Goal: Task Accomplishment & Management: Complete application form

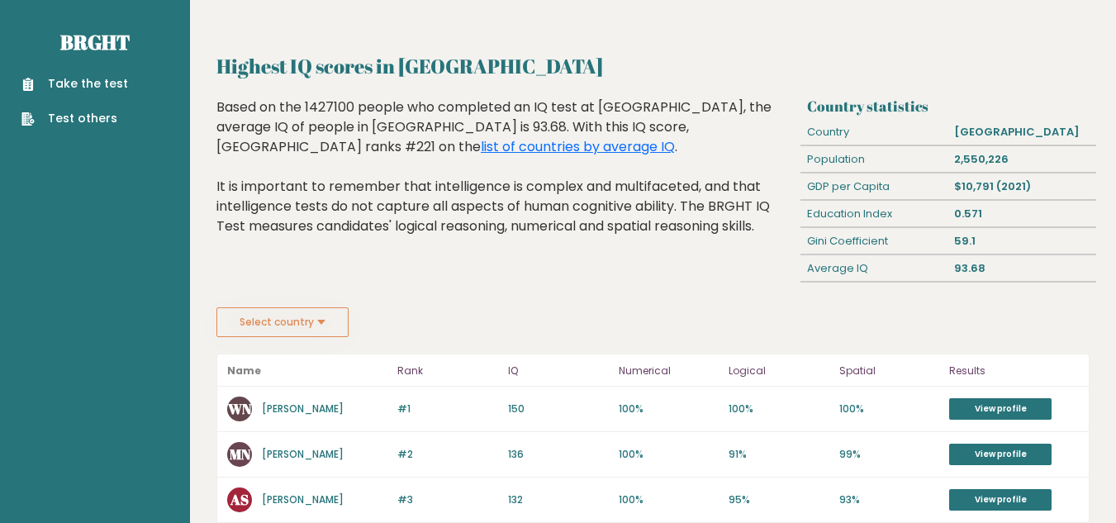
click at [336, 325] on button "Select country" at bounding box center [282, 322] width 132 height 30
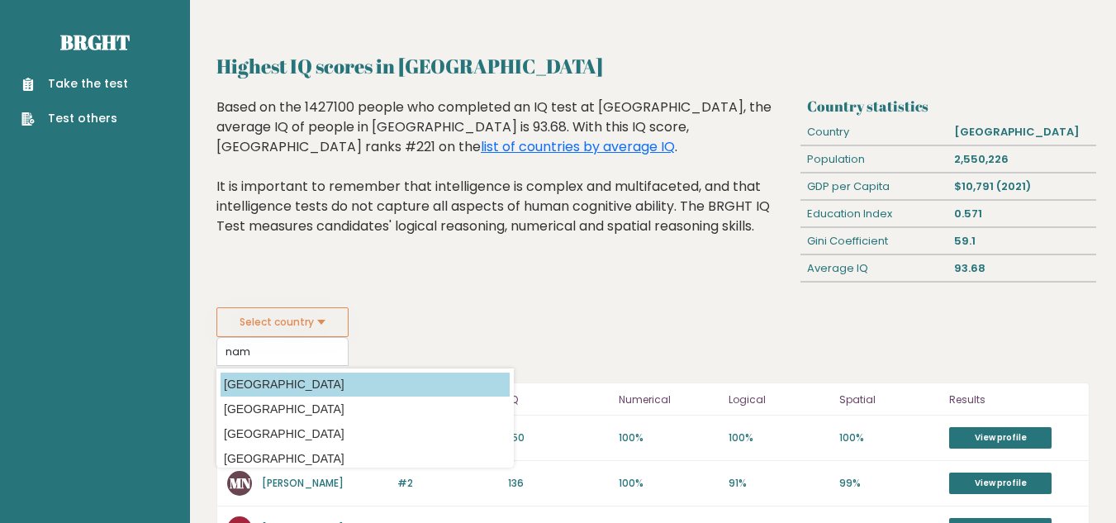
click at [301, 374] on option "Namibia" at bounding box center [365, 384] width 289 height 24
type input "Namibia"
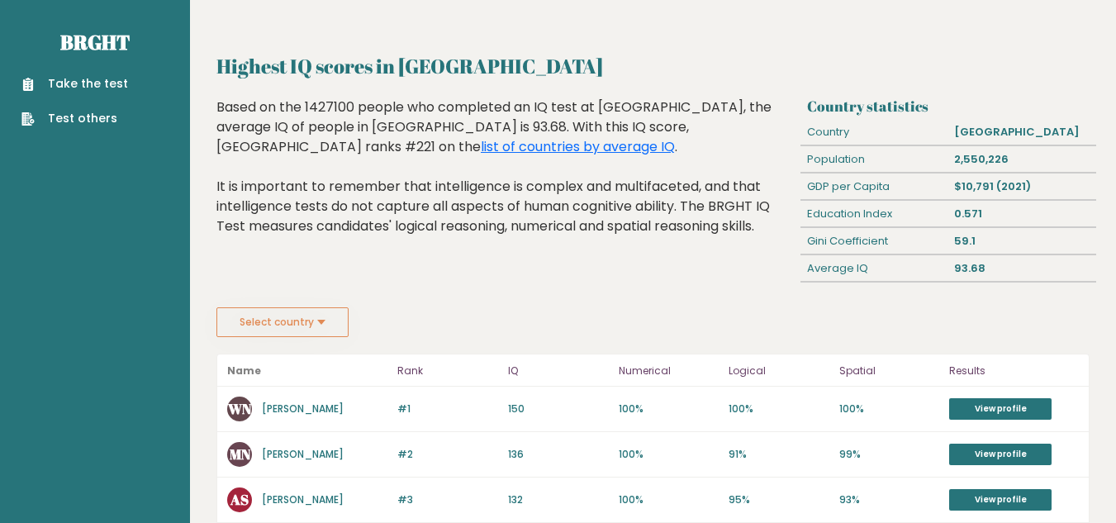
click at [79, 87] on link "Take the test" at bounding box center [74, 83] width 107 height 17
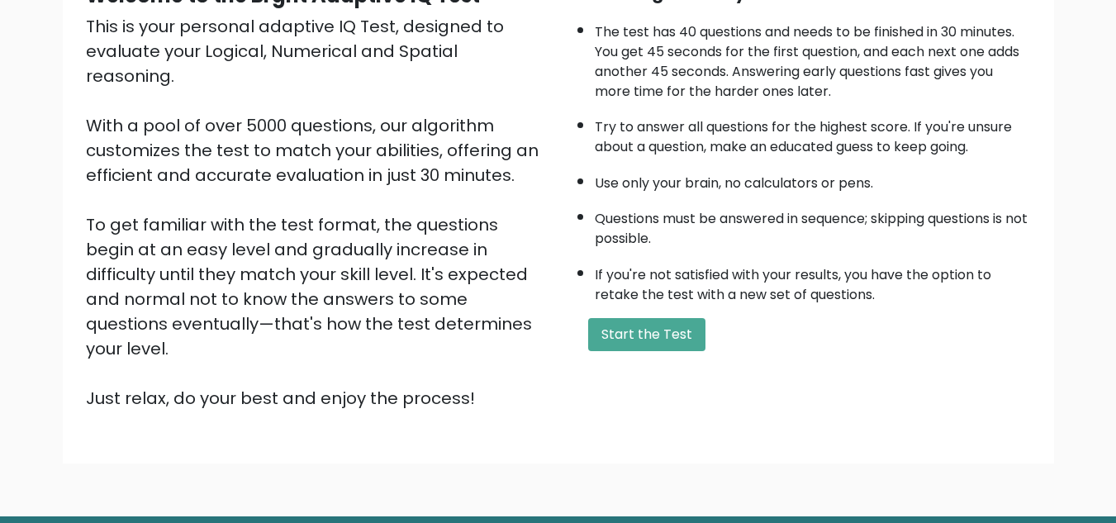
scroll to position [190, 0]
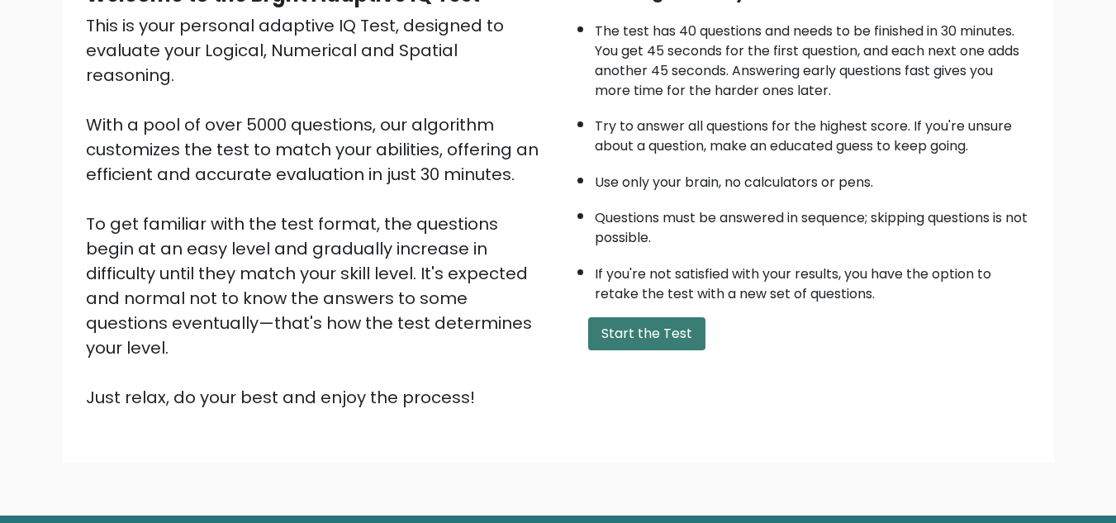
click at [616, 343] on button "Start the Test" at bounding box center [646, 333] width 117 height 33
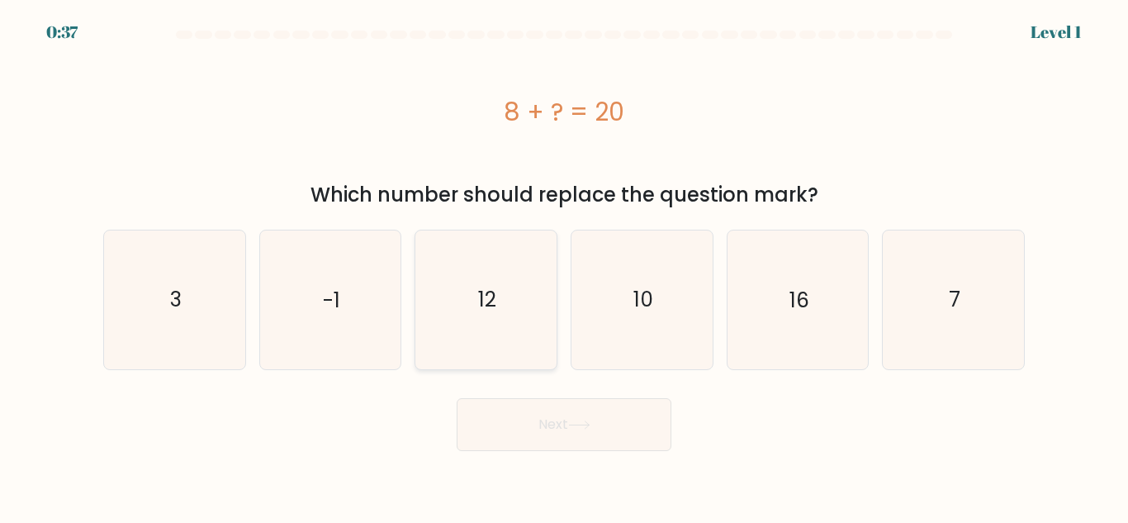
click at [529, 301] on icon "12" at bounding box center [486, 299] width 138 height 138
click at [564, 266] on input "c. 12" at bounding box center [564, 264] width 1 height 4
radio input "true"
click at [566, 419] on button "Next" at bounding box center [564, 424] width 215 height 53
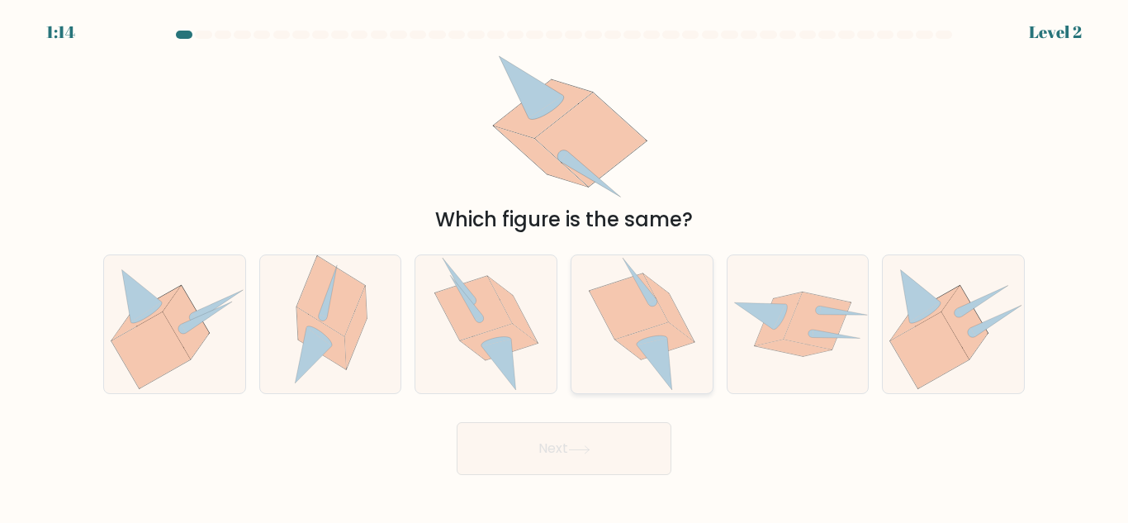
click at [668, 356] on icon at bounding box center [655, 364] width 36 height 52
click at [565, 266] on input "d." at bounding box center [564, 264] width 1 height 4
radio input "true"
click at [618, 445] on button "Next" at bounding box center [564, 448] width 215 height 53
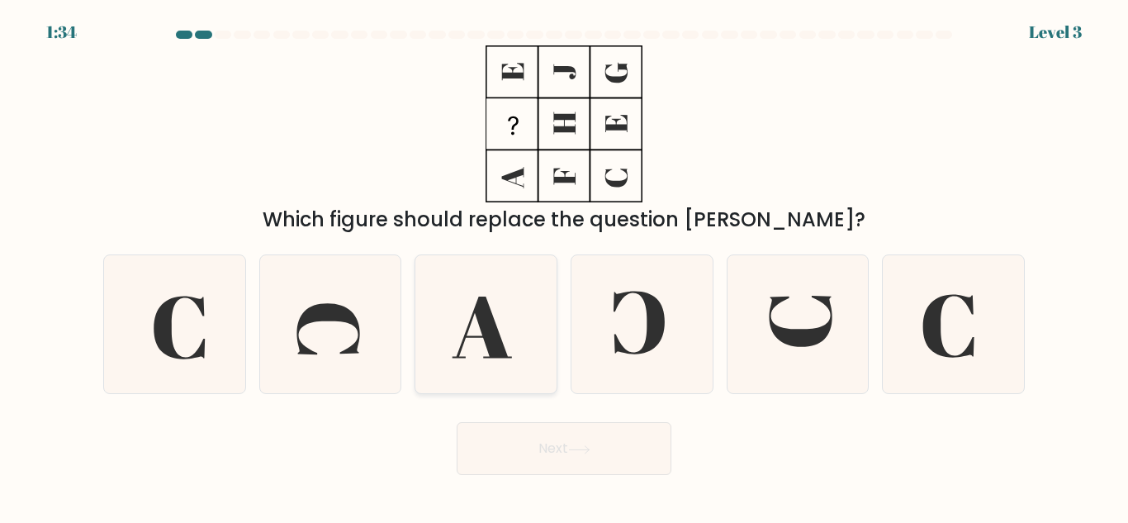
click at [523, 315] on icon at bounding box center [486, 324] width 138 height 138
click at [564, 266] on input "c." at bounding box center [564, 264] width 1 height 4
radio input "true"
click at [622, 314] on icon at bounding box center [642, 324] width 138 height 138
click at [565, 266] on input "d." at bounding box center [564, 264] width 1 height 4
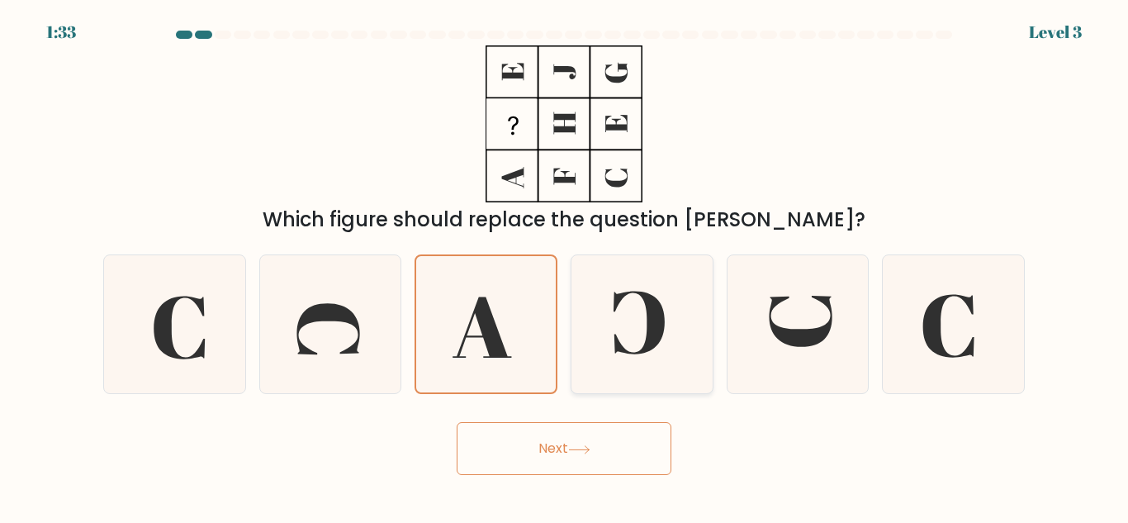
radio input "true"
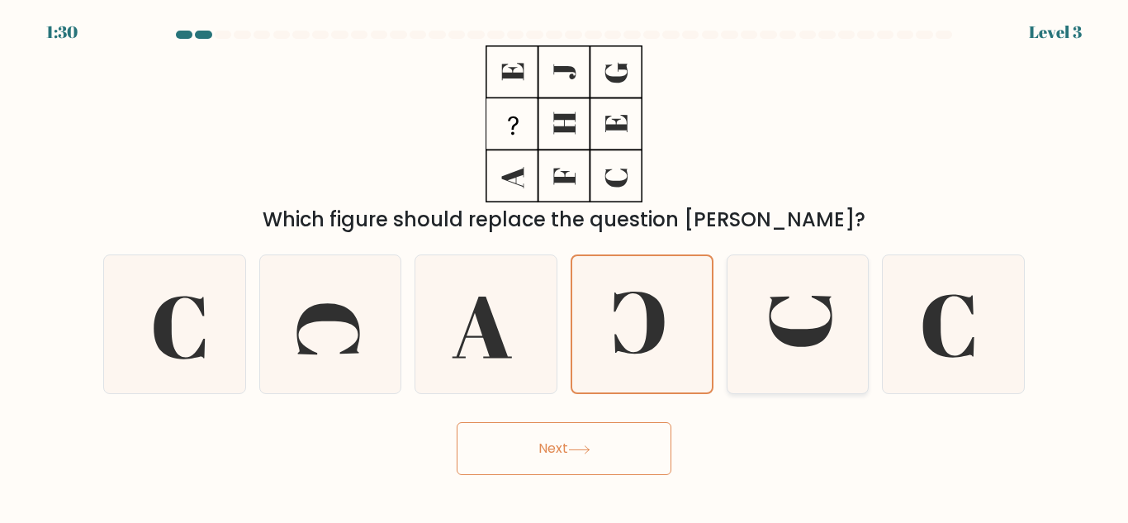
click at [772, 324] on icon at bounding box center [801, 321] width 63 height 51
click at [565, 266] on input "e." at bounding box center [564, 264] width 1 height 4
radio input "true"
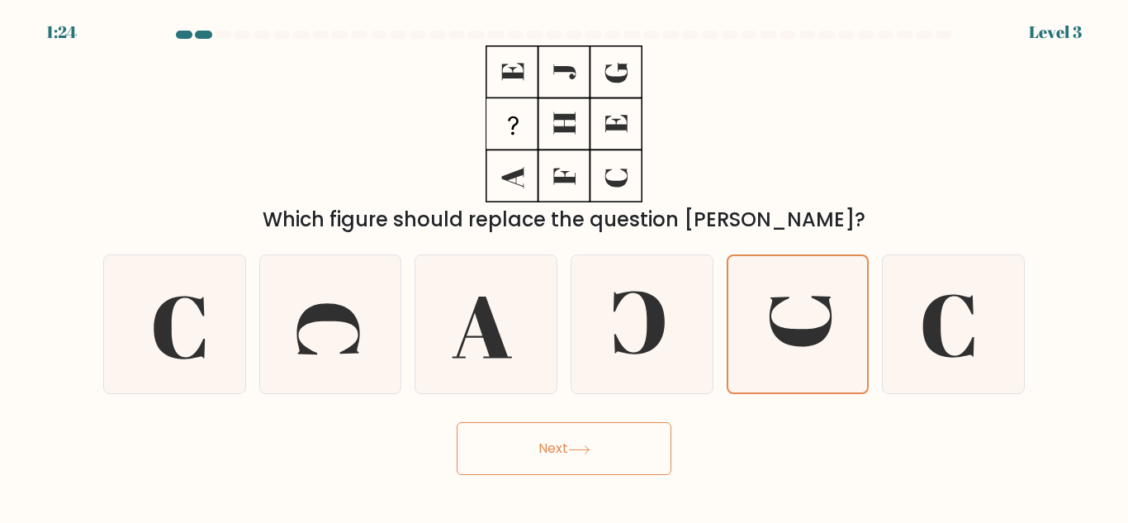
click at [570, 448] on button "Next" at bounding box center [564, 448] width 215 height 53
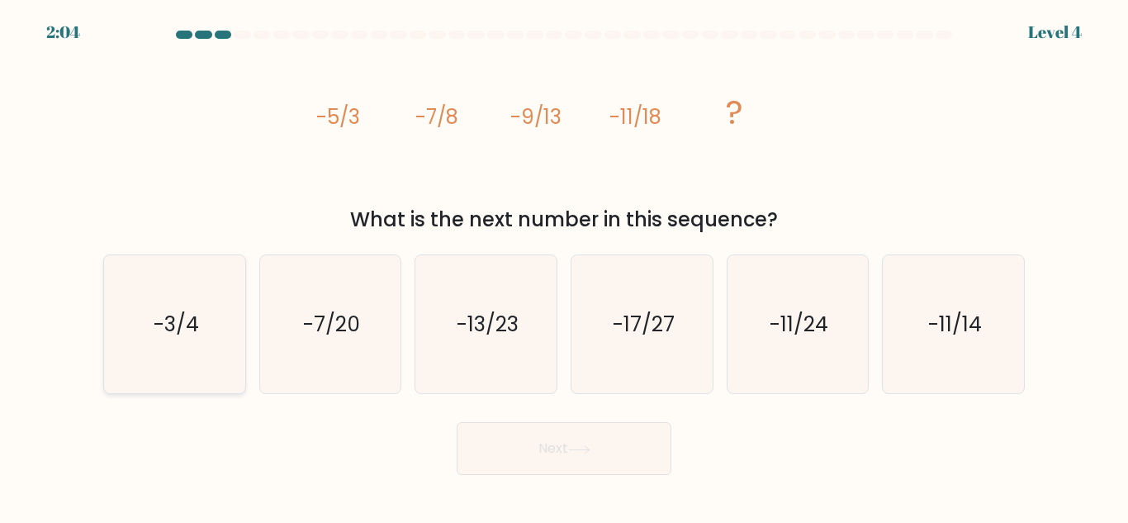
click at [205, 330] on icon "-3/4" at bounding box center [175, 324] width 138 height 138
click at [564, 266] on input "a. -3/4" at bounding box center [564, 264] width 1 height 4
radio input "true"
click at [320, 291] on icon "-7/20" at bounding box center [330, 324] width 138 height 138
click at [564, 266] on input "b. -7/20" at bounding box center [564, 264] width 1 height 4
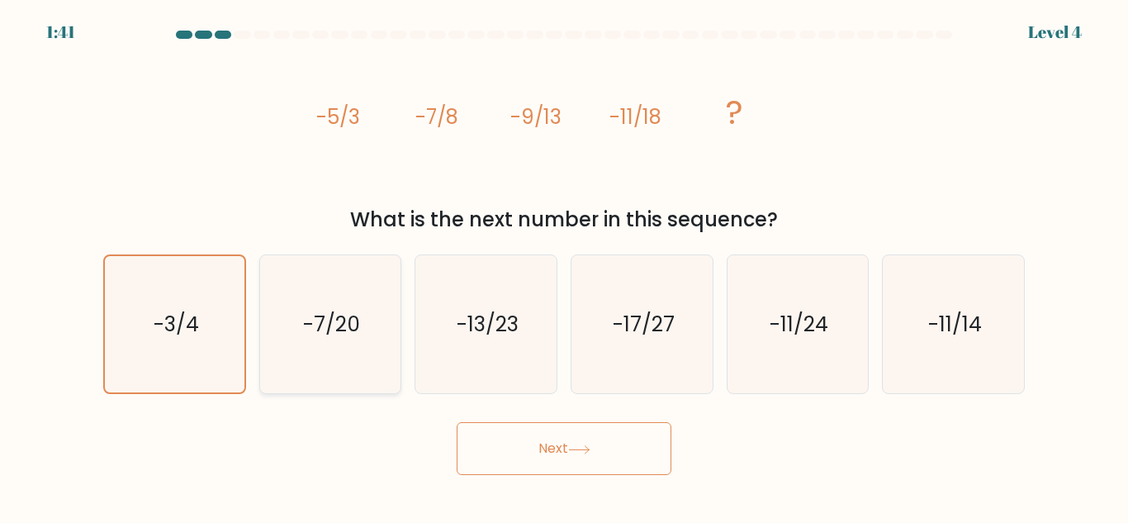
radio input "true"
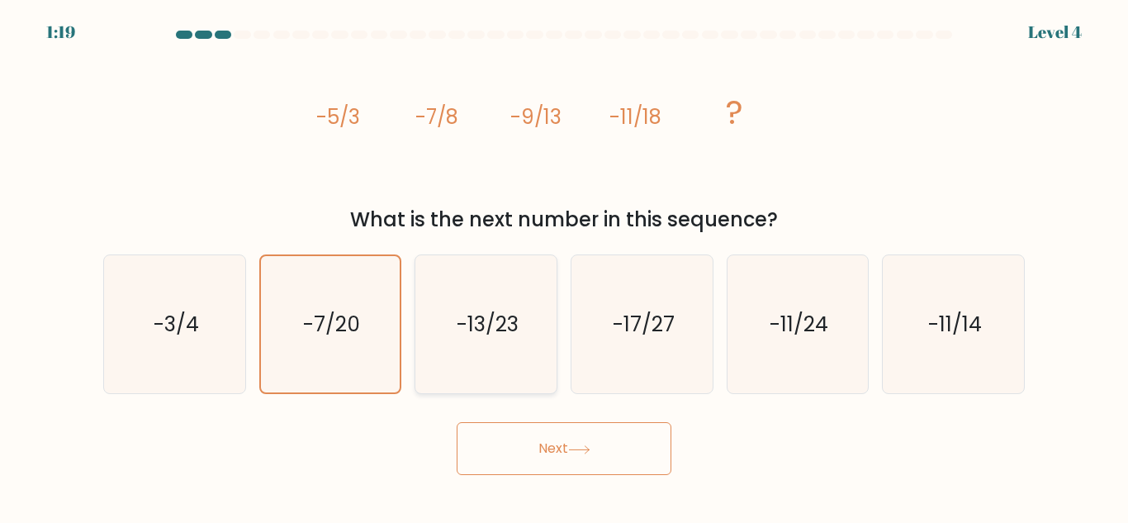
click at [519, 344] on icon "-13/23" at bounding box center [486, 324] width 138 height 138
click at [564, 266] on input "c. -13/23" at bounding box center [564, 264] width 1 height 4
radio input "true"
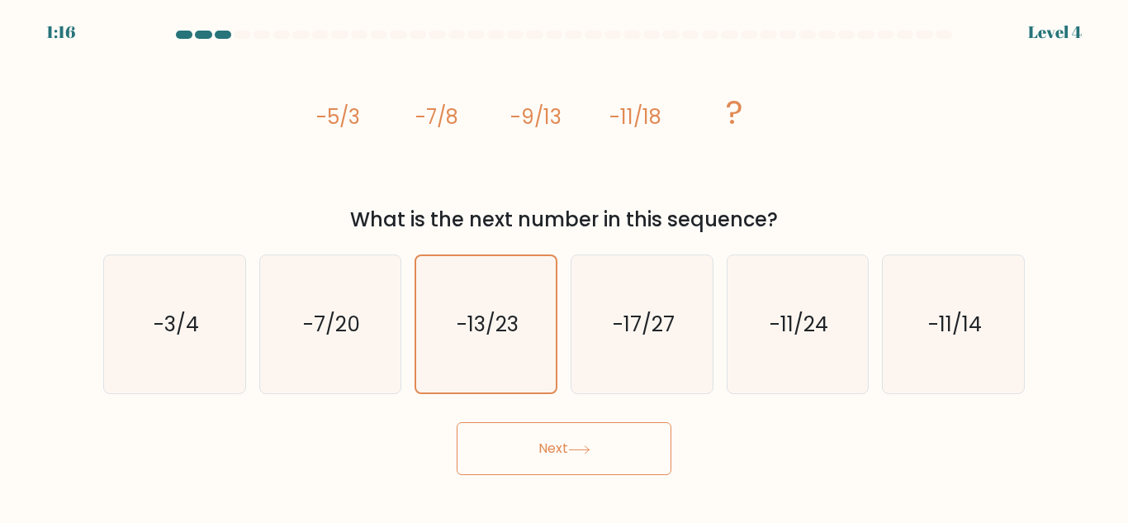
click at [578, 437] on button "Next" at bounding box center [564, 448] width 215 height 53
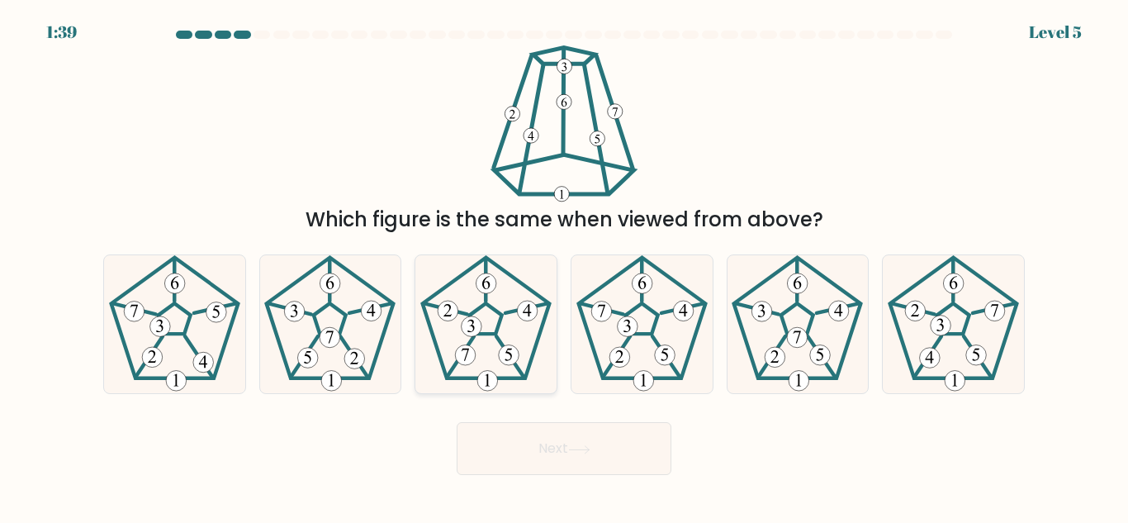
click at [504, 311] on icon at bounding box center [486, 324] width 138 height 138
click at [564, 266] on input "c." at bounding box center [564, 264] width 1 height 4
radio input "true"
click at [937, 310] on icon at bounding box center [954, 324] width 138 height 138
click at [565, 266] on input "f." at bounding box center [564, 264] width 1 height 4
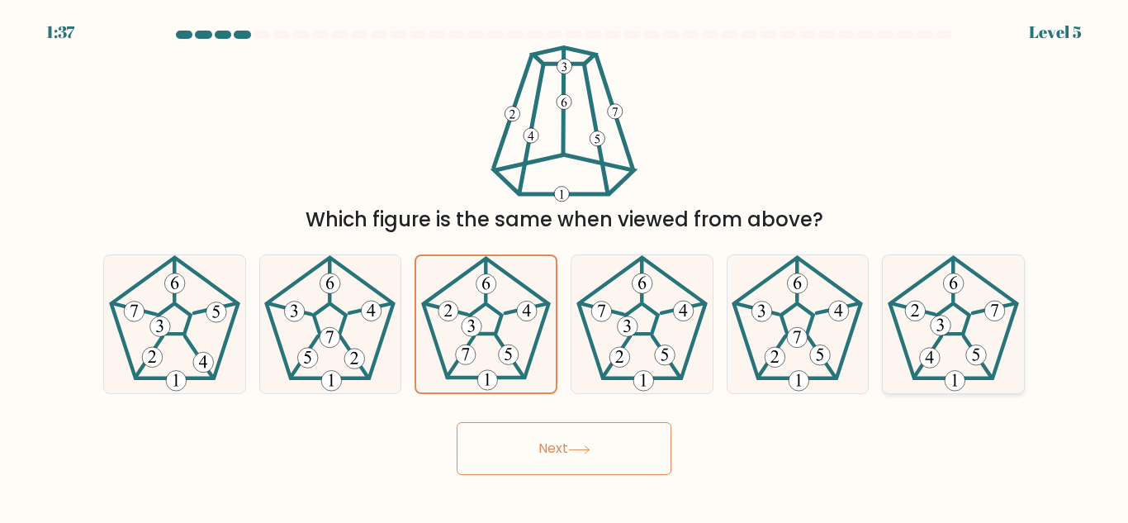
radio input "true"
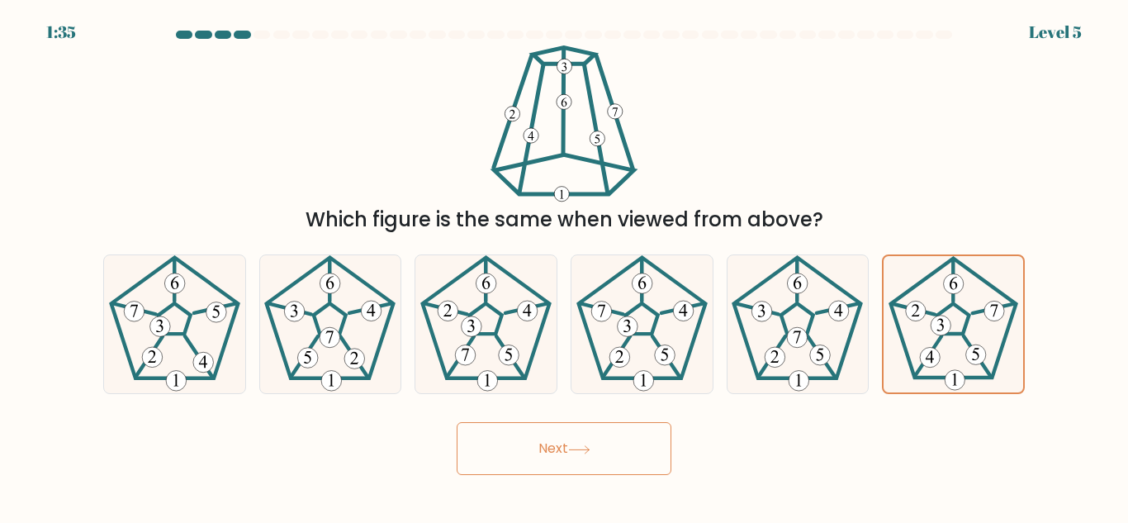
click at [559, 453] on button "Next" at bounding box center [564, 448] width 215 height 53
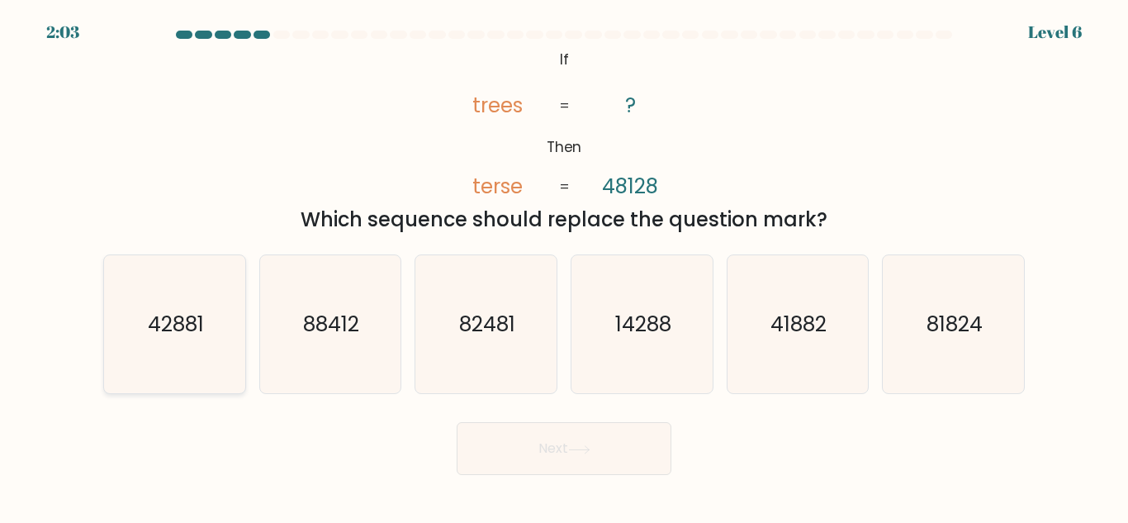
click at [183, 341] on icon "42881" at bounding box center [175, 324] width 138 height 138
click at [564, 266] on input "a. 42881" at bounding box center [564, 264] width 1 height 4
radio input "true"
click at [787, 333] on text "41882" at bounding box center [799, 324] width 56 height 29
click at [565, 266] on input "e. 41882" at bounding box center [564, 264] width 1 height 4
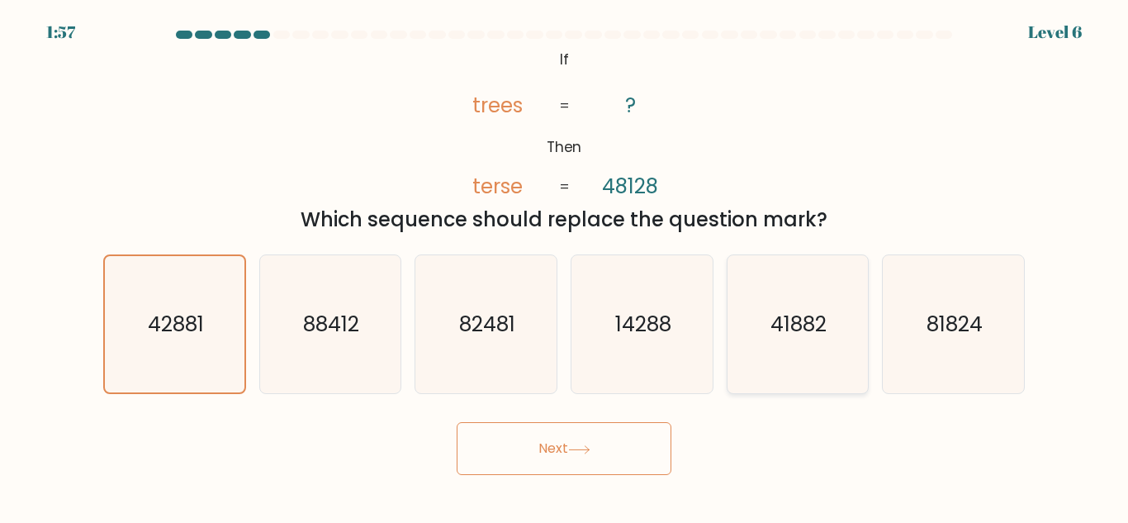
radio input "true"
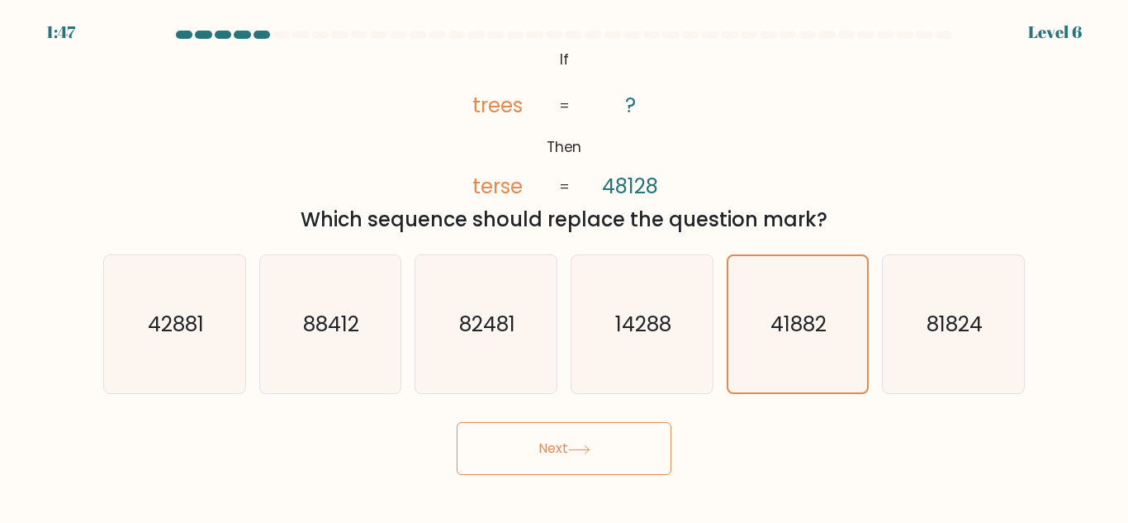
click at [593, 434] on button "Next" at bounding box center [564, 448] width 215 height 53
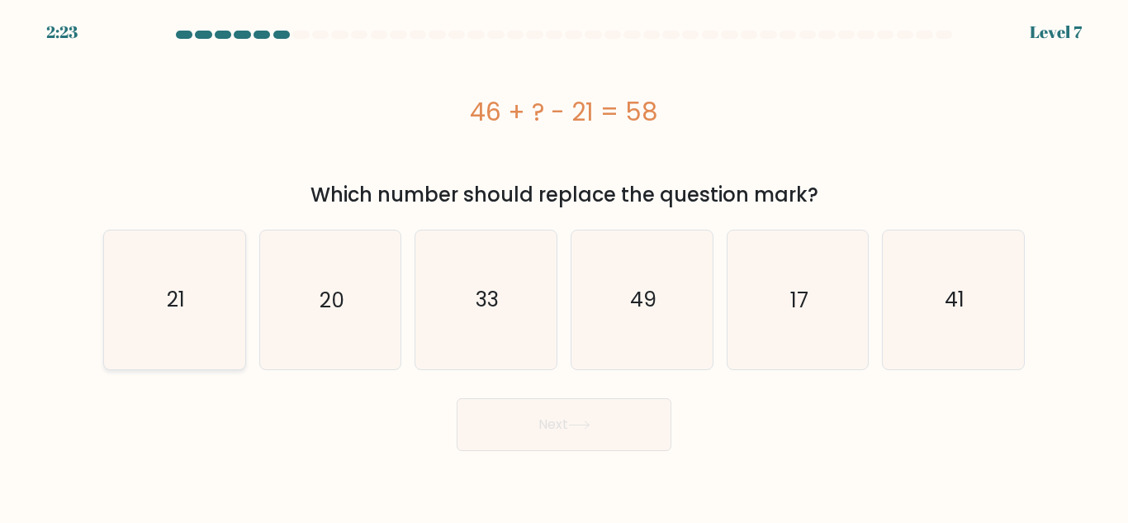
click at [210, 318] on icon "21" at bounding box center [175, 299] width 138 height 138
click at [564, 266] on input "a. 21" at bounding box center [564, 264] width 1 height 4
radio input "true"
click at [535, 327] on icon "33" at bounding box center [486, 299] width 138 height 138
click at [564, 266] on input "c. 33" at bounding box center [564, 264] width 1 height 4
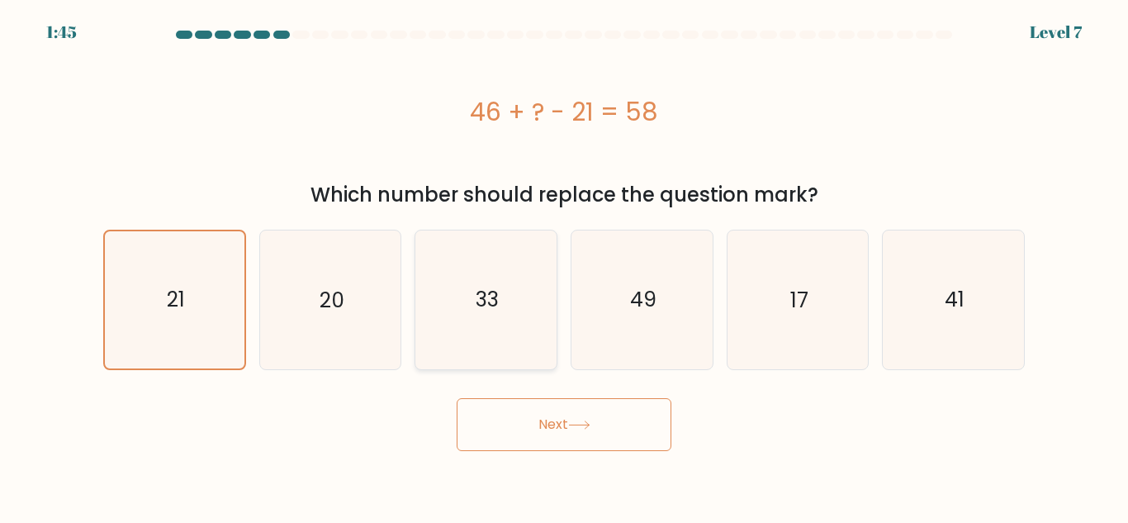
radio input "true"
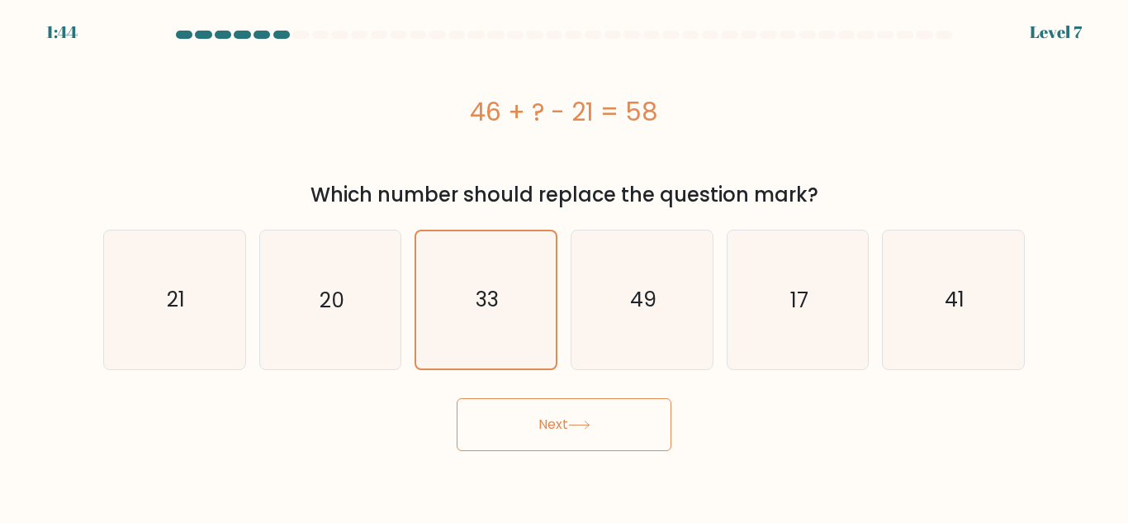
click at [586, 418] on button "Next" at bounding box center [564, 424] width 215 height 53
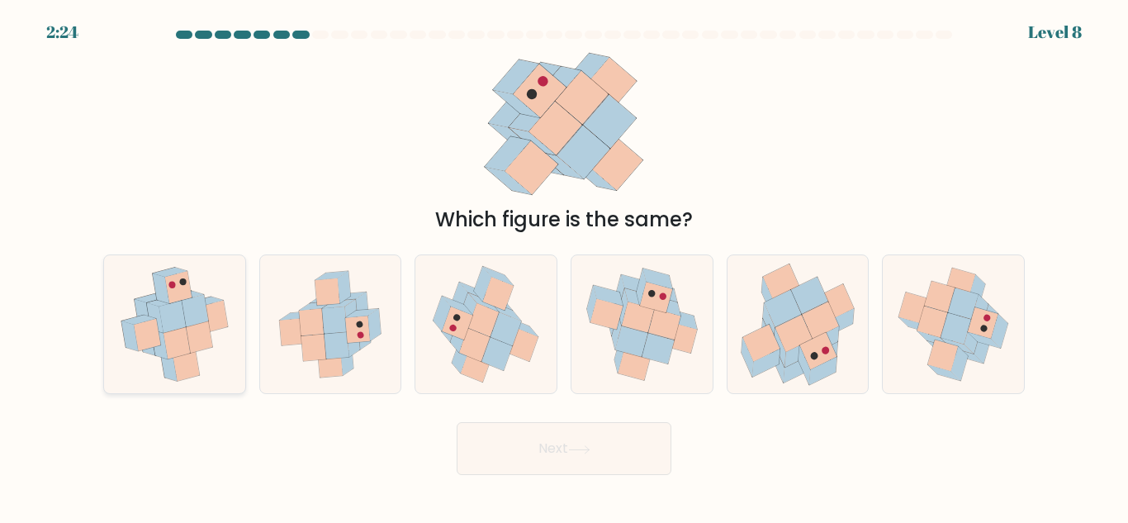
click at [201, 330] on icon at bounding box center [199, 337] width 26 height 32
click at [564, 266] on input "a." at bounding box center [564, 264] width 1 height 4
radio input "true"
click at [339, 336] on icon at bounding box center [337, 345] width 25 height 27
click at [564, 266] on input "b." at bounding box center [564, 264] width 1 height 4
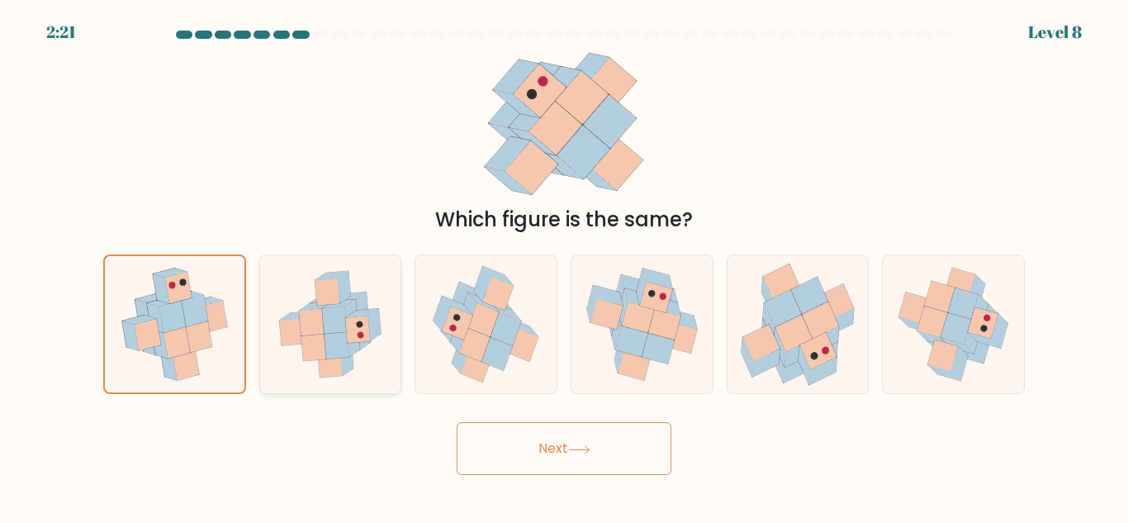
radio input "true"
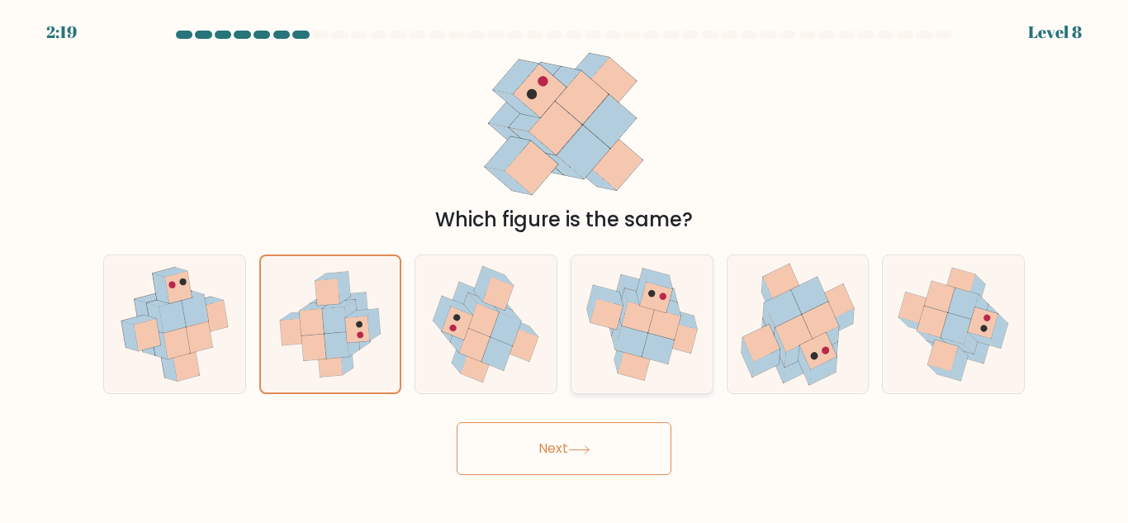
click at [629, 337] on icon at bounding box center [631, 341] width 32 height 31
click at [565, 266] on input "d." at bounding box center [564, 264] width 1 height 4
radio input "true"
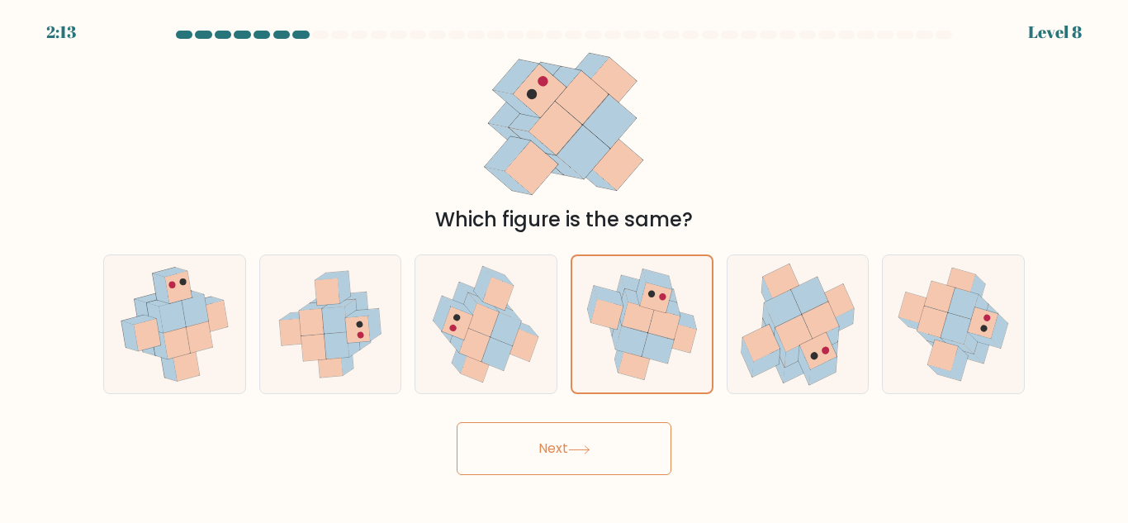
click at [617, 443] on button "Next" at bounding box center [564, 448] width 215 height 53
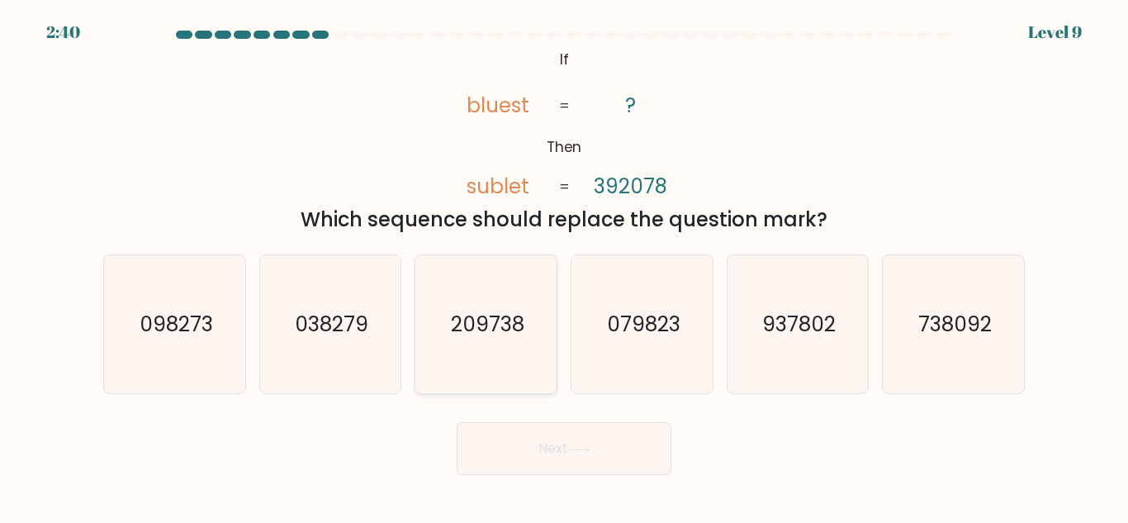
click at [494, 308] on icon "209738" at bounding box center [486, 324] width 138 height 138
click at [564, 266] on input "c. 209738" at bounding box center [564, 264] width 1 height 4
radio input "true"
click at [562, 453] on button "Next" at bounding box center [564, 448] width 215 height 53
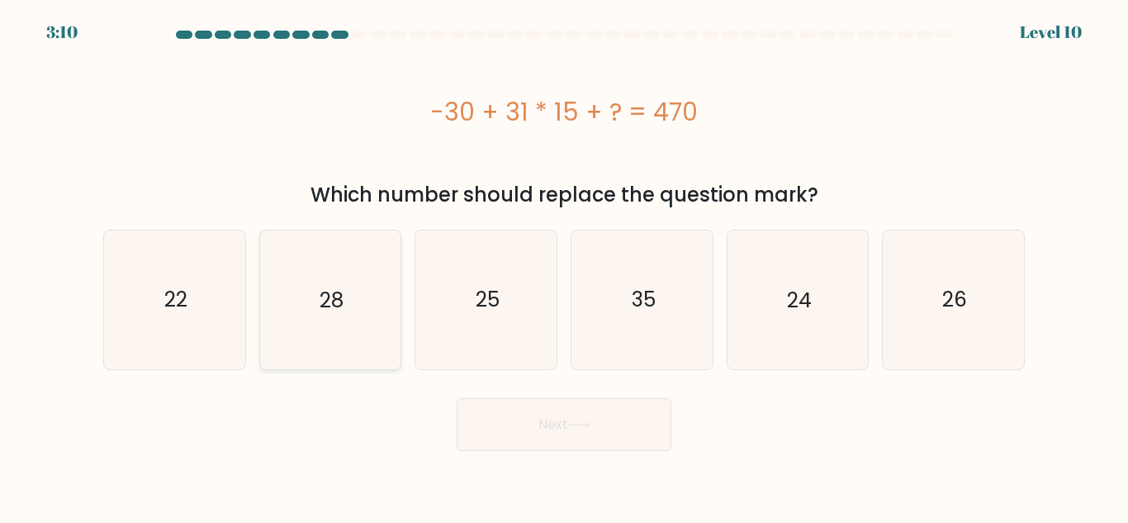
click at [343, 292] on text "28" at bounding box center [332, 299] width 24 height 29
click at [564, 266] on input "b. 28" at bounding box center [564, 264] width 1 height 4
radio input "true"
click at [563, 184] on div "Which number should replace the question mark?" at bounding box center [564, 195] width 902 height 30
click at [514, 301] on icon "25" at bounding box center [486, 299] width 138 height 138
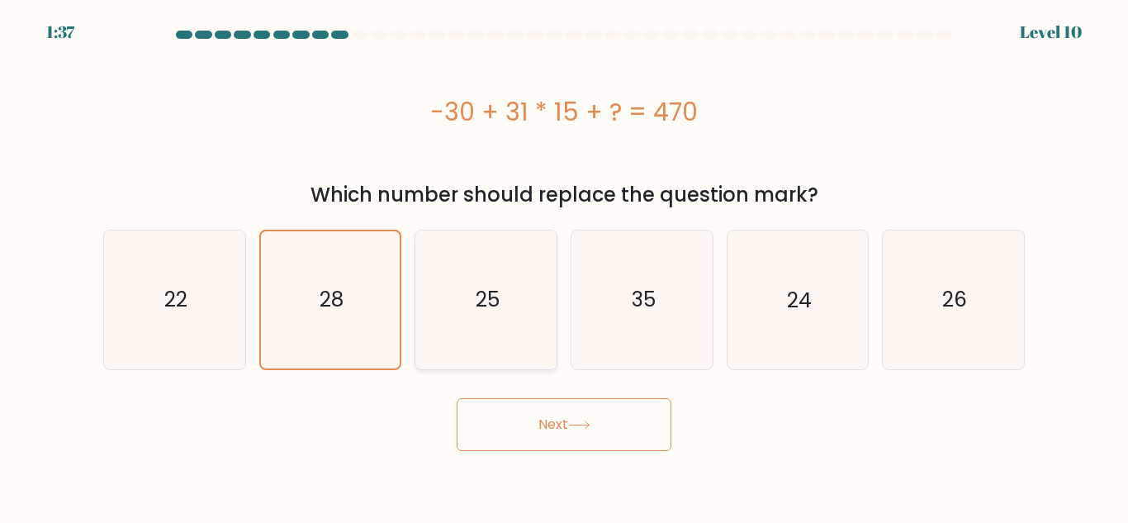
click at [564, 266] on input "c. 25" at bounding box center [564, 264] width 1 height 4
radio input "true"
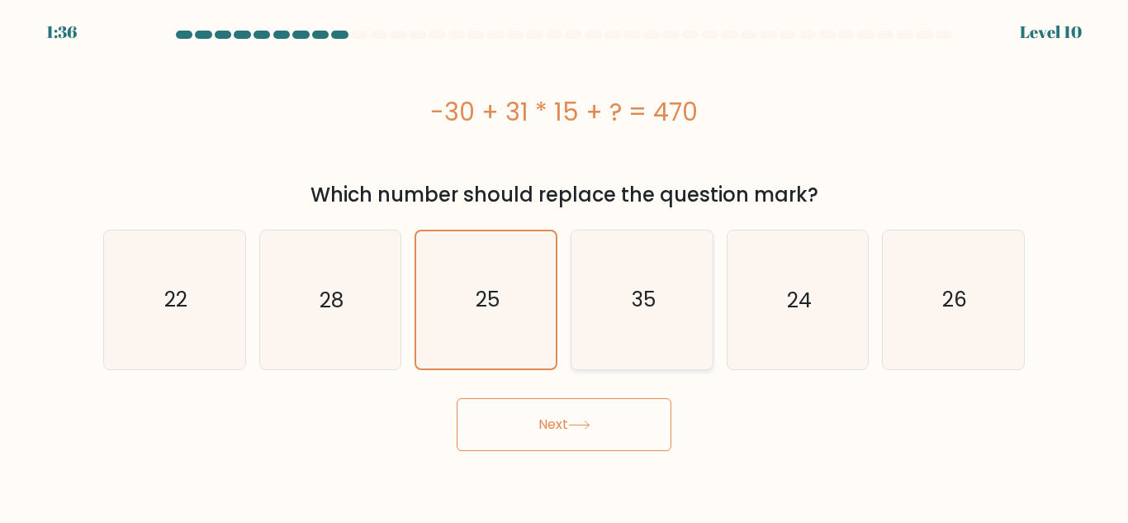
click at [599, 323] on icon "35" at bounding box center [642, 299] width 138 height 138
click at [565, 266] on input "d. 35" at bounding box center [564, 264] width 1 height 4
radio input "true"
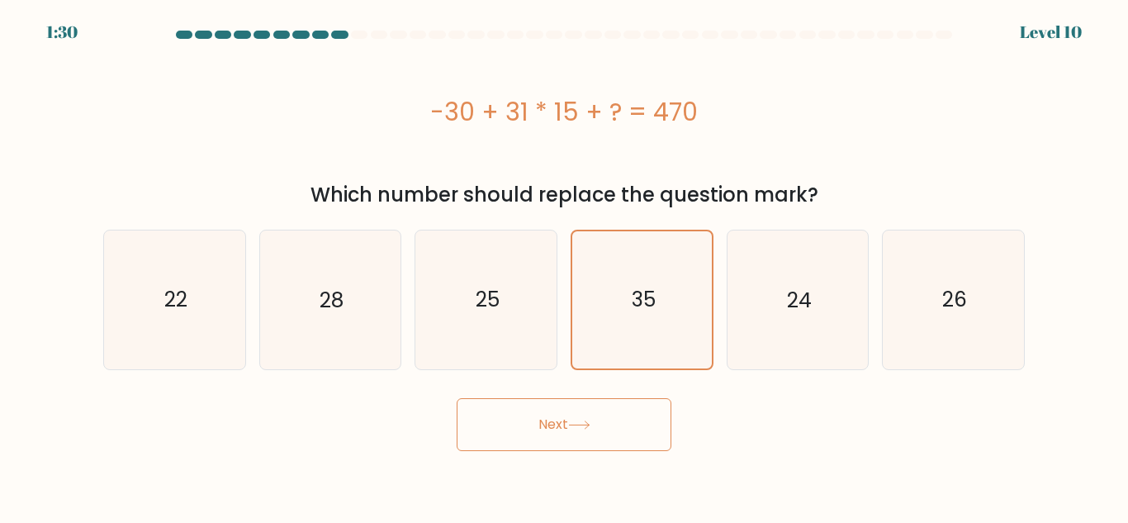
click at [589, 425] on icon at bounding box center [579, 424] width 22 height 9
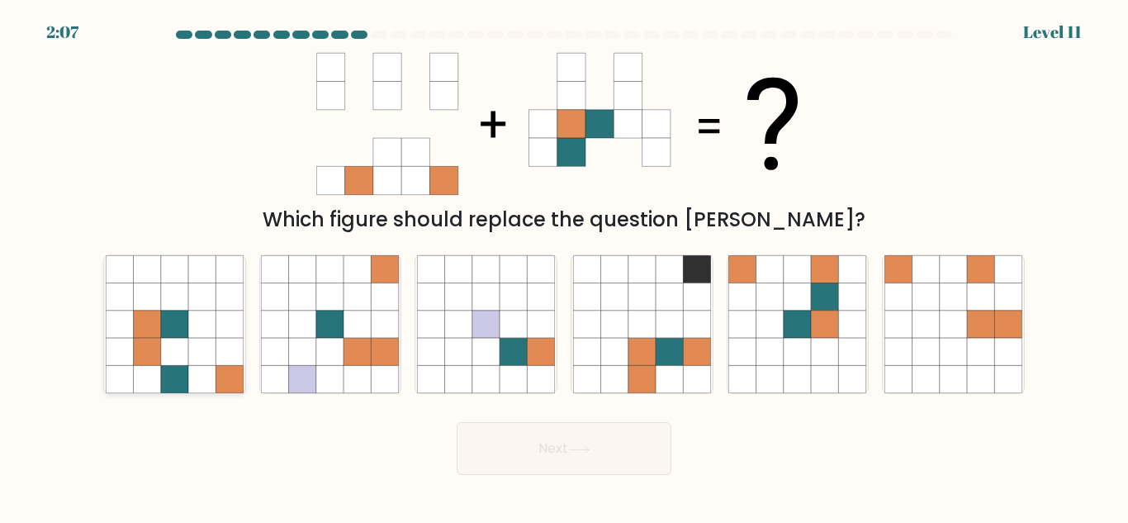
click at [221, 315] on icon at bounding box center [229, 324] width 27 height 27
click at [564, 266] on input "a." at bounding box center [564, 264] width 1 height 4
radio input "true"
click at [211, 332] on icon at bounding box center [201, 324] width 27 height 27
click at [564, 266] on input "a." at bounding box center [564, 264] width 1 height 4
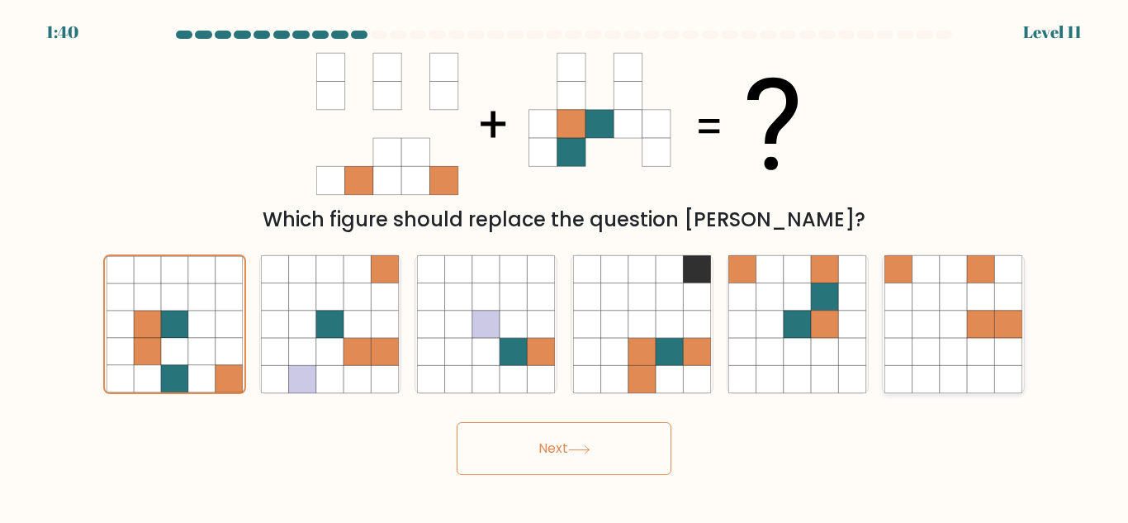
click at [975, 333] on icon at bounding box center [980, 324] width 27 height 27
click at [565, 266] on input "f." at bounding box center [564, 264] width 1 height 4
radio input "true"
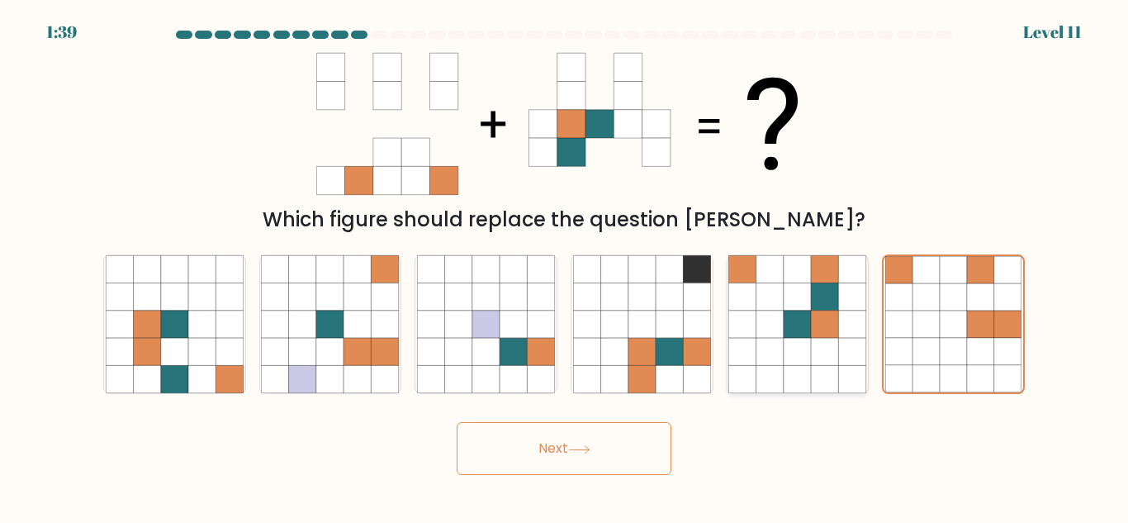
click at [828, 323] on icon at bounding box center [825, 324] width 27 height 27
click at [565, 266] on input "e." at bounding box center [564, 264] width 1 height 4
radio input "true"
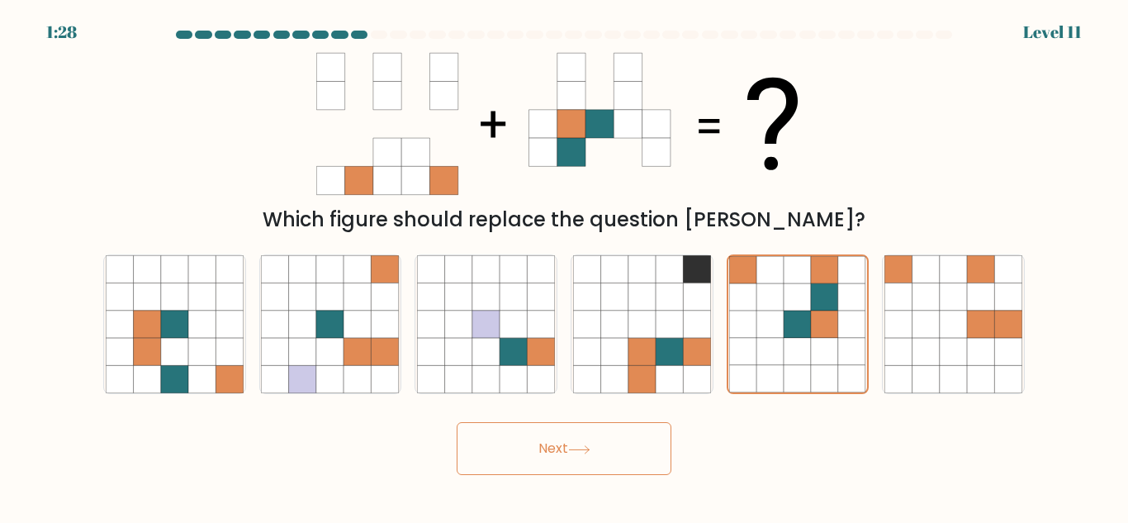
click at [537, 448] on button "Next" at bounding box center [564, 448] width 215 height 53
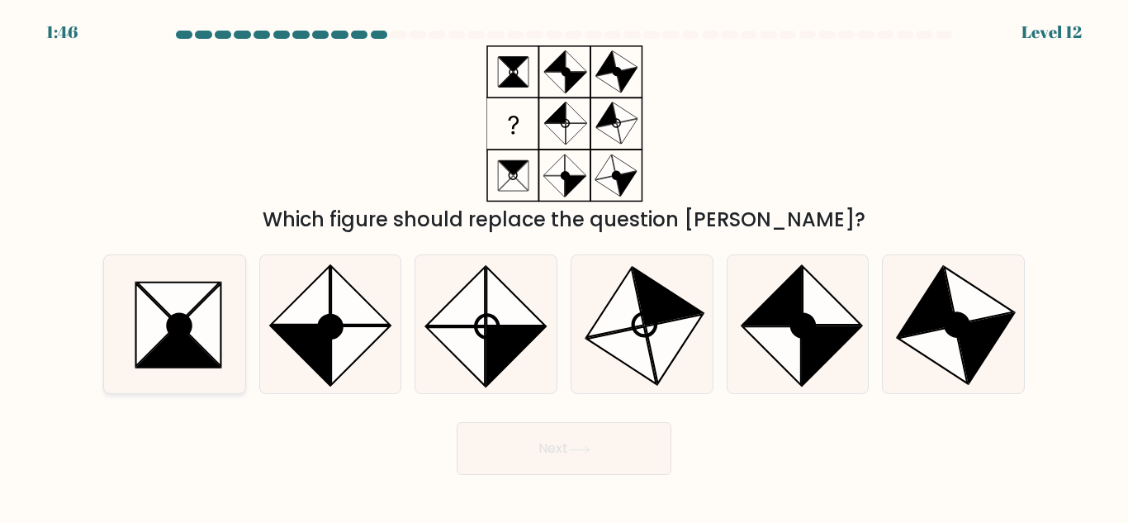
click at [189, 344] on icon at bounding box center [178, 346] width 83 height 41
click at [564, 266] on input "a." at bounding box center [564, 264] width 1 height 4
radio input "true"
click at [557, 446] on button "Next" at bounding box center [564, 448] width 215 height 53
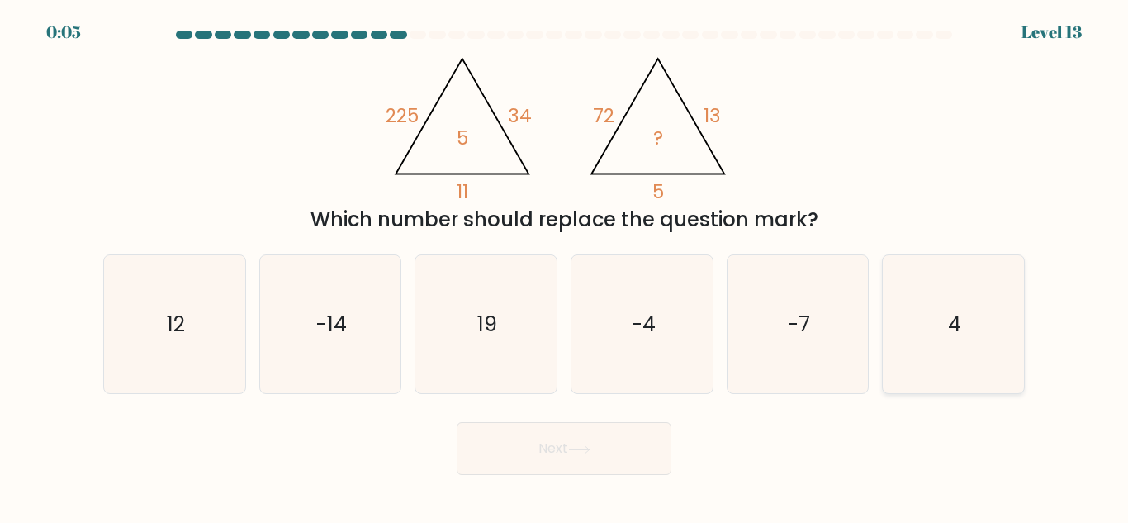
click at [926, 304] on icon "4" at bounding box center [954, 324] width 138 height 138
click at [565, 266] on input "f. 4" at bounding box center [564, 264] width 1 height 4
radio input "true"
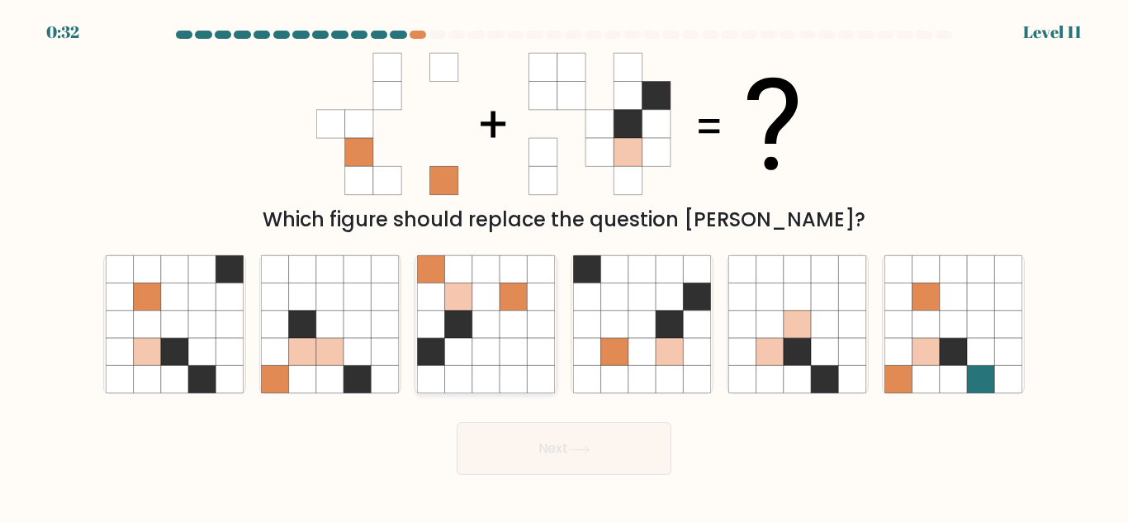
click at [454, 316] on icon at bounding box center [458, 324] width 27 height 27
click at [564, 266] on input "c." at bounding box center [564, 264] width 1 height 4
radio input "true"
click at [600, 445] on button "Next" at bounding box center [564, 448] width 215 height 53
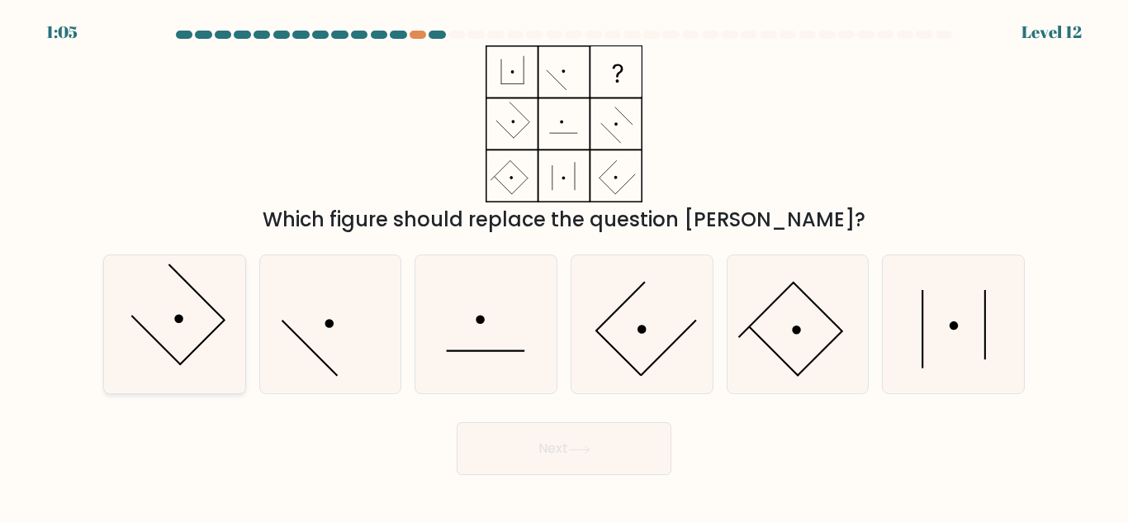
click at [214, 323] on icon at bounding box center [175, 324] width 138 height 138
click at [564, 266] on input "a." at bounding box center [564, 264] width 1 height 4
radio input "true"
click at [934, 362] on icon at bounding box center [954, 324] width 138 height 138
click at [565, 266] on input "f." at bounding box center [564, 264] width 1 height 4
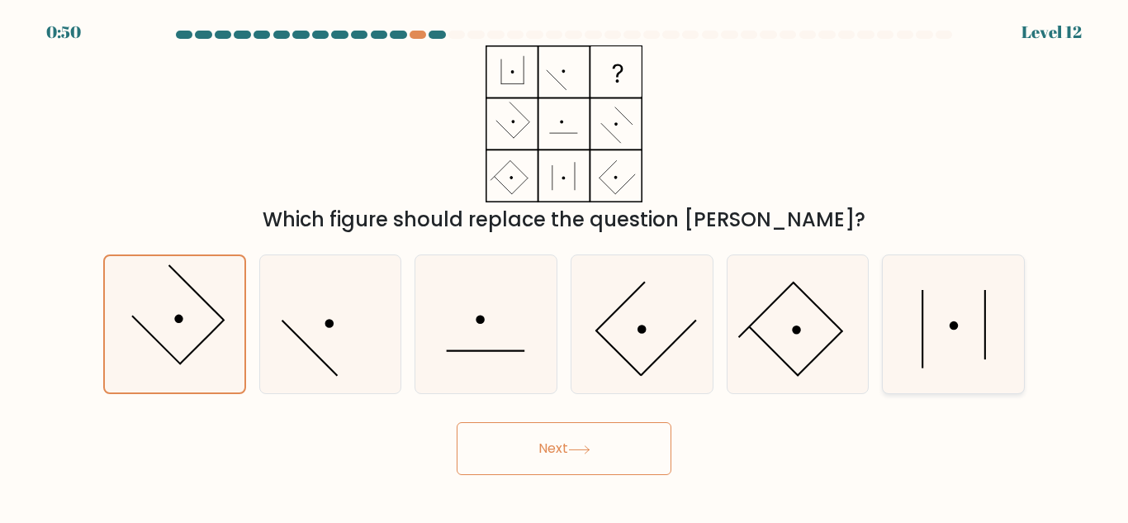
radio input "true"
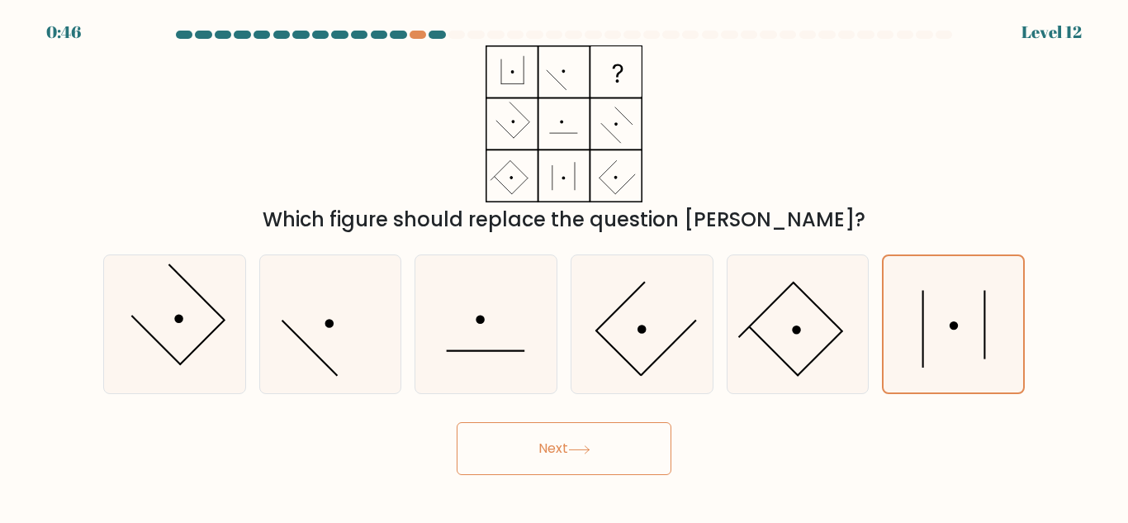
click at [624, 434] on button "Next" at bounding box center [564, 448] width 215 height 53
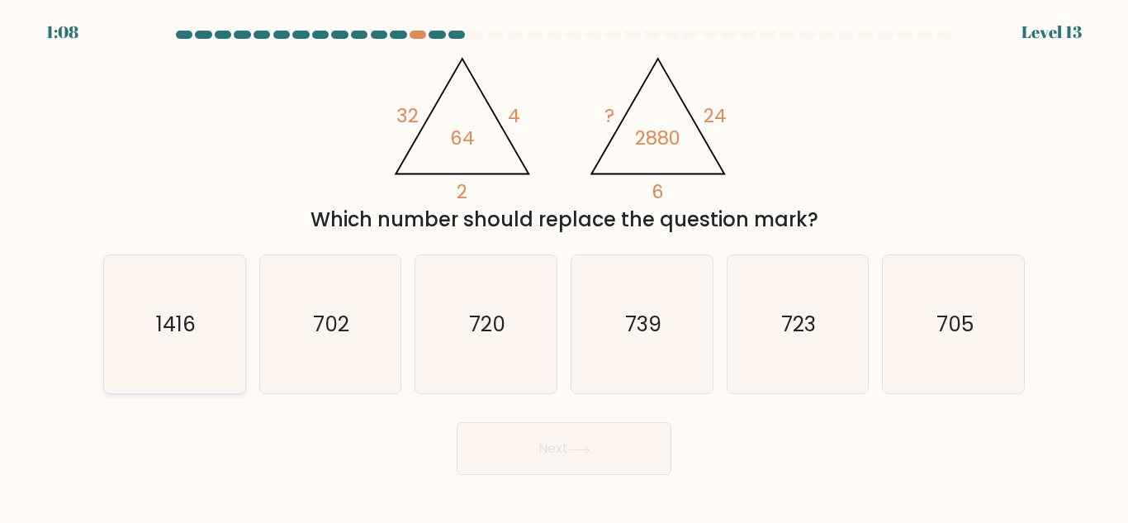
click at [216, 333] on icon "1416" at bounding box center [175, 324] width 138 height 138
click at [564, 266] on input "a. 1416" at bounding box center [564, 264] width 1 height 4
radio input "true"
click at [316, 330] on text "702" at bounding box center [332, 324] width 36 height 29
click at [564, 266] on input "b. 702" at bounding box center [564, 264] width 1 height 4
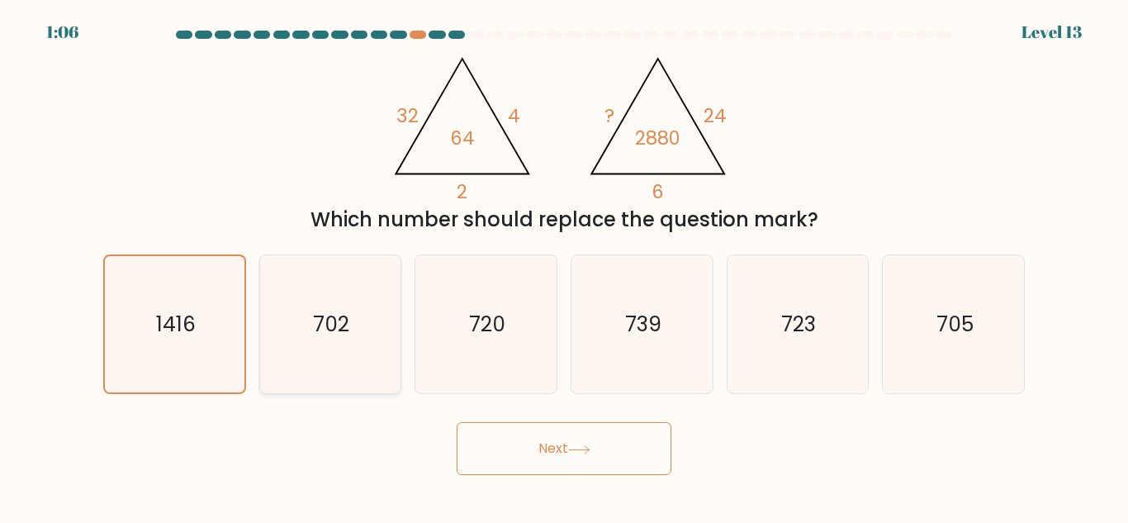
radio input "true"
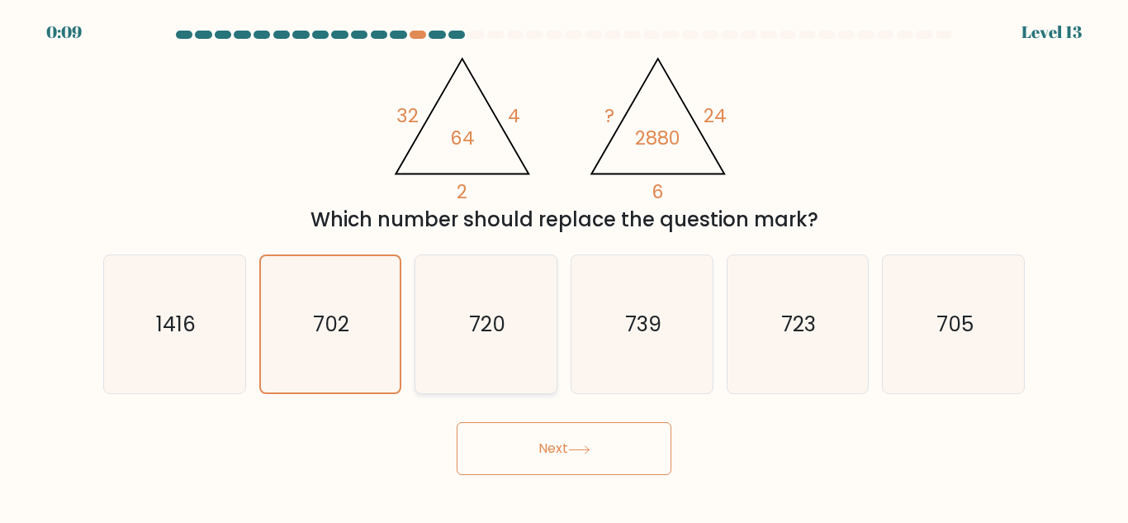
click at [447, 304] on icon "720" at bounding box center [486, 324] width 138 height 138
click at [564, 266] on input "c. 720" at bounding box center [564, 264] width 1 height 4
radio input "true"
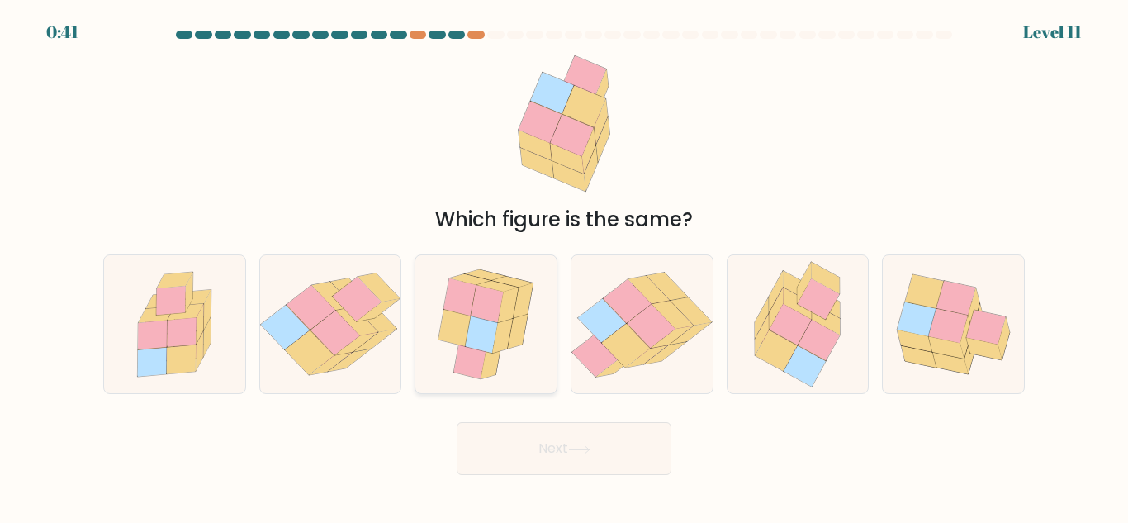
click at [519, 326] on icon at bounding box center [518, 331] width 21 height 35
click at [564, 266] on input "c." at bounding box center [564, 264] width 1 height 4
radio input "true"
click at [498, 439] on button "Next" at bounding box center [564, 448] width 215 height 53
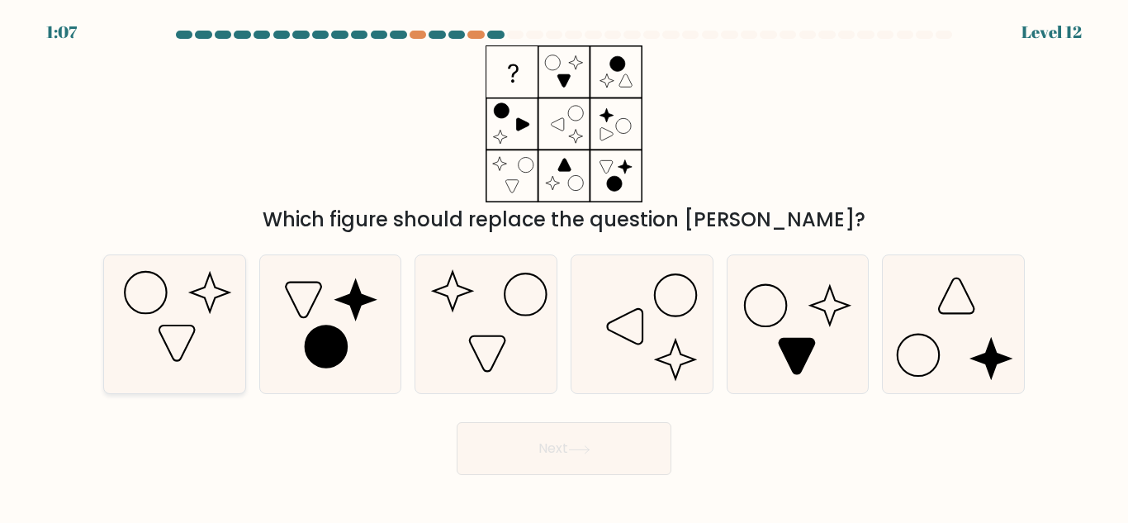
click at [189, 350] on icon at bounding box center [175, 324] width 138 height 138
click at [564, 266] on input "a." at bounding box center [564, 264] width 1 height 4
radio input "true"
click at [666, 329] on icon at bounding box center [642, 324] width 138 height 138
click at [565, 266] on input "d." at bounding box center [564, 264] width 1 height 4
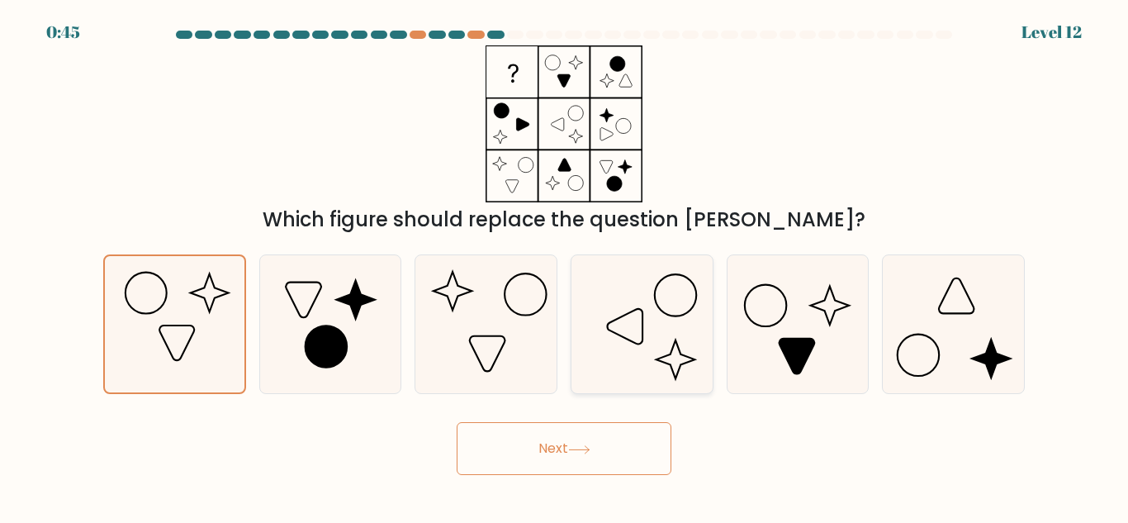
radio input "true"
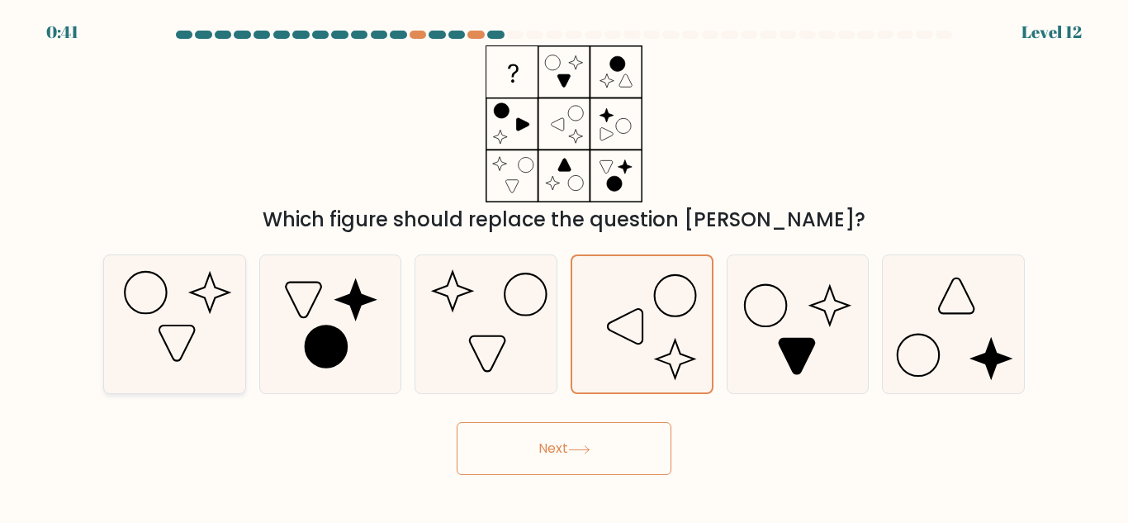
click at [199, 312] on icon at bounding box center [175, 324] width 138 height 138
click at [564, 266] on input "a." at bounding box center [564, 264] width 1 height 4
radio input "true"
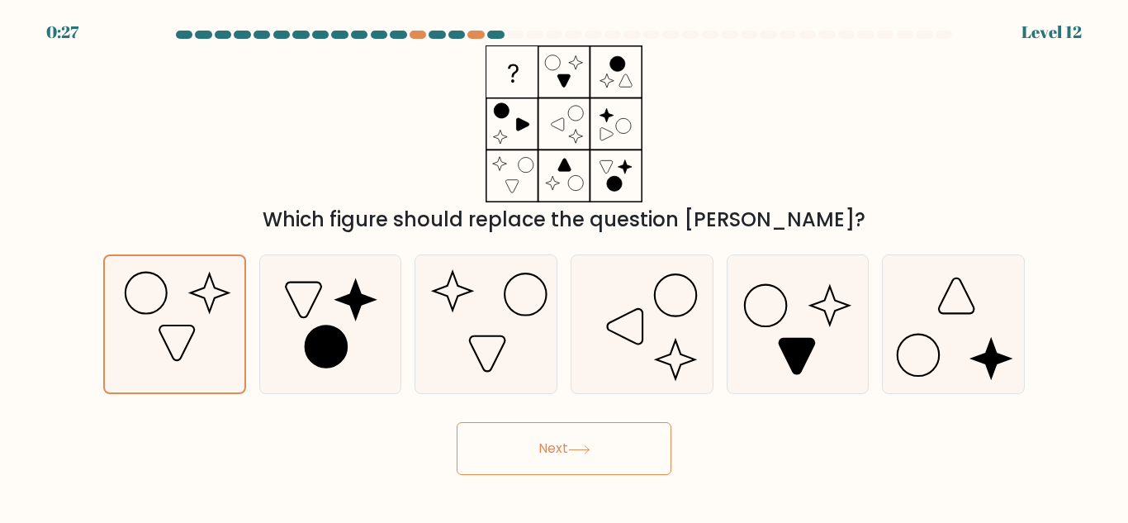
click at [576, 449] on icon at bounding box center [579, 448] width 20 height 7
